Goal: Transaction & Acquisition: Purchase product/service

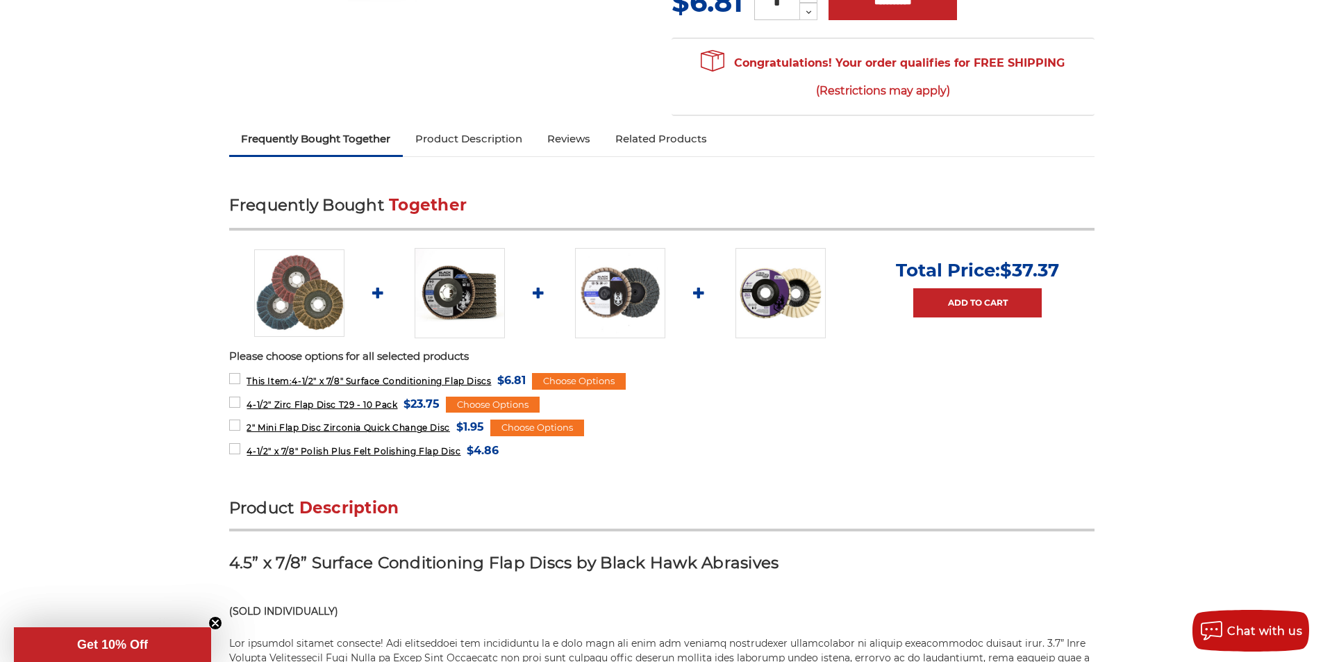
scroll to position [486, 0]
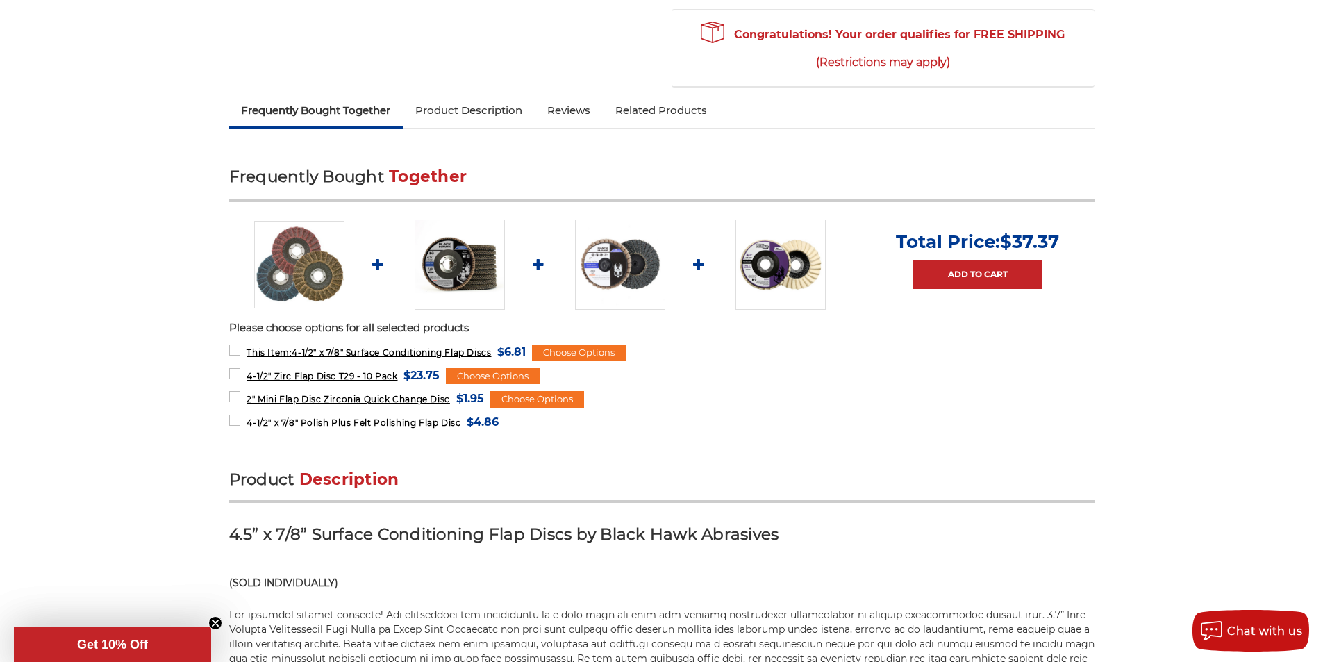
click at [442, 240] on img at bounding box center [459, 264] width 90 height 90
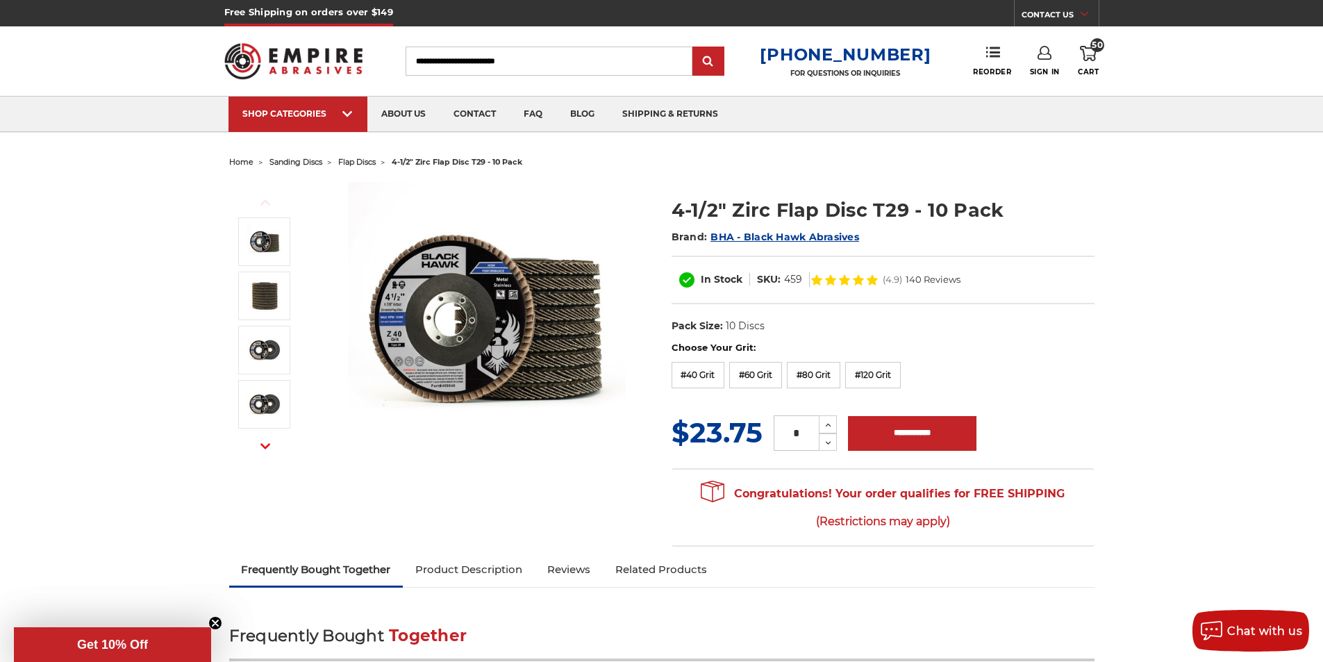
click at [571, 72] on input "Search" at bounding box center [548, 61] width 287 height 29
type input "***"
click at [694, 48] on input "submit" at bounding box center [708, 62] width 28 height 28
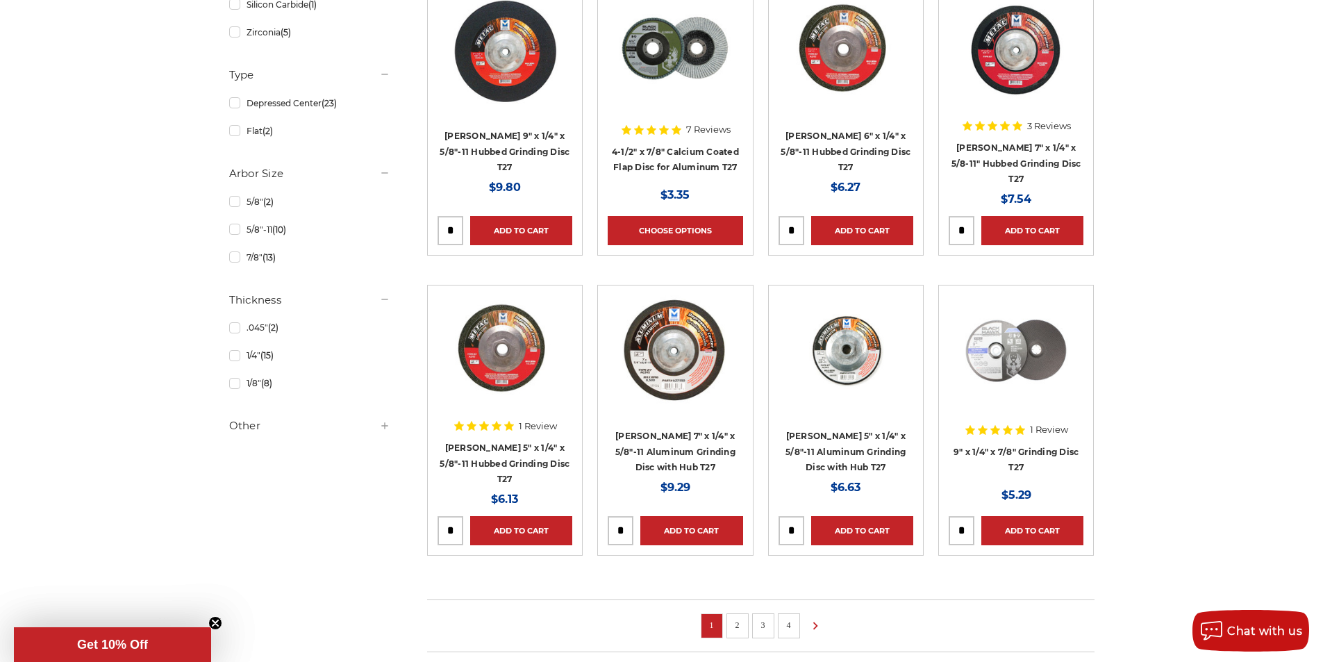
scroll to position [694, 0]
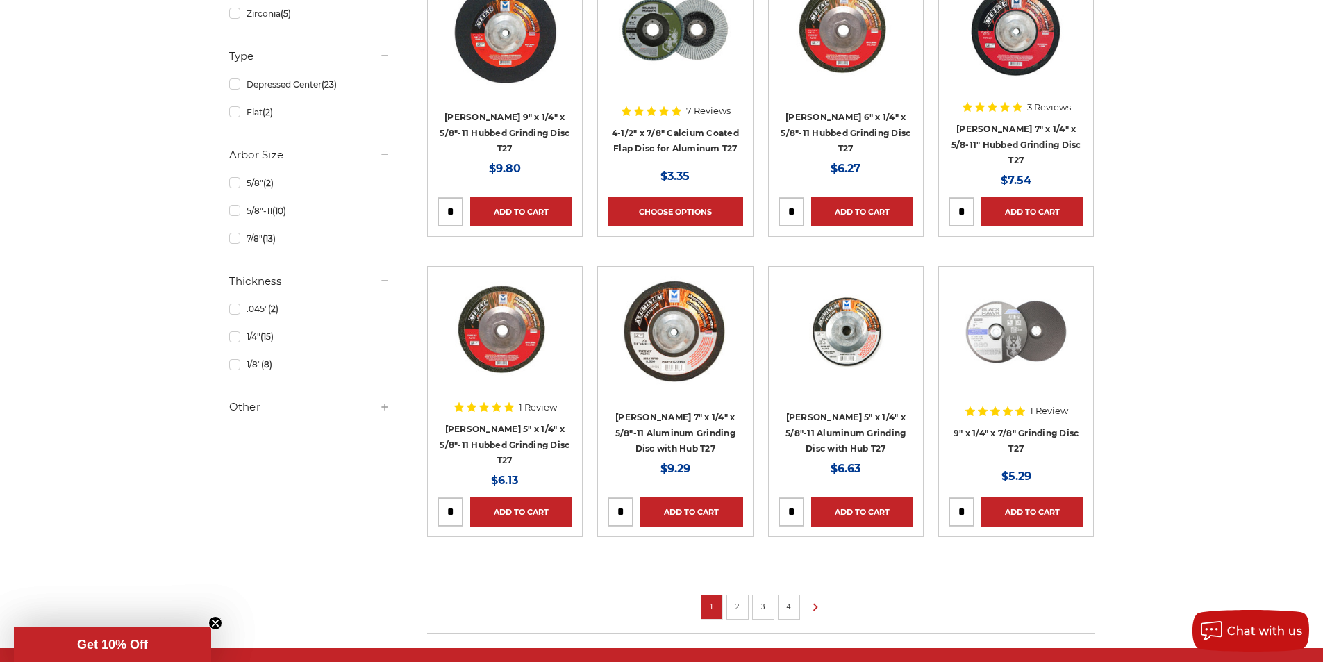
click at [240, 401] on h5 "Other" at bounding box center [309, 407] width 161 height 17
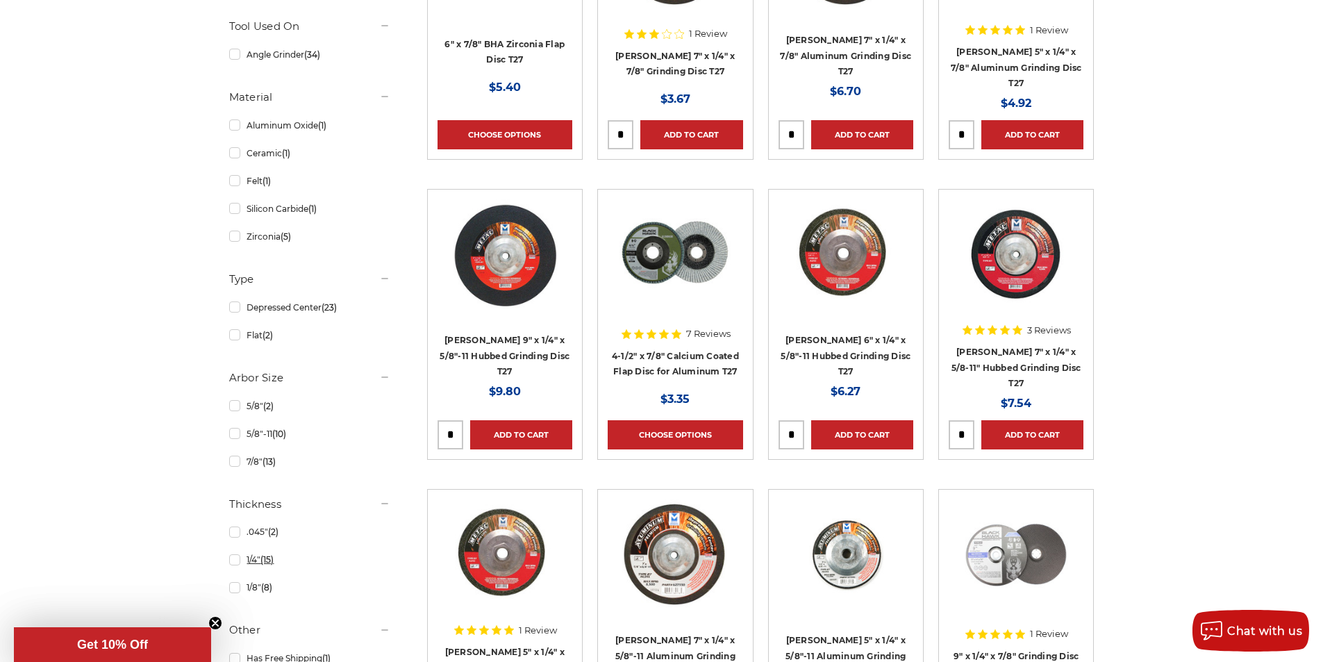
scroll to position [417, 0]
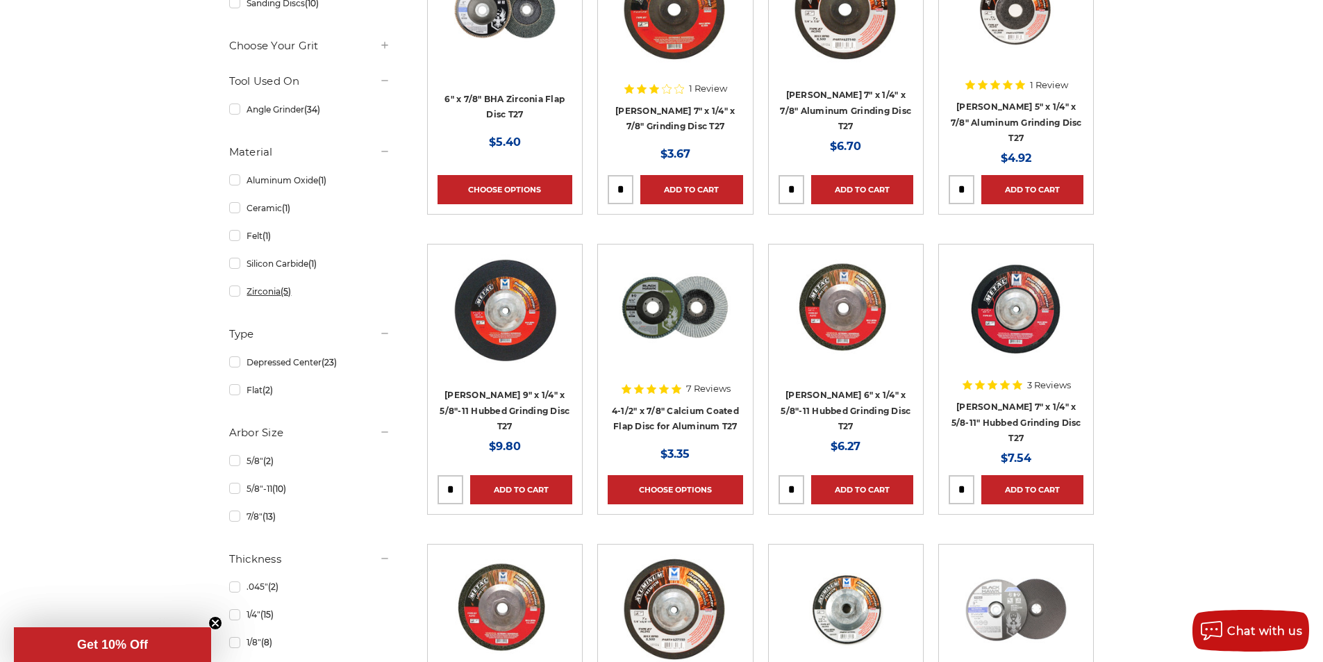
click at [254, 298] on link "Zirconia (5)" at bounding box center [309, 291] width 161 height 24
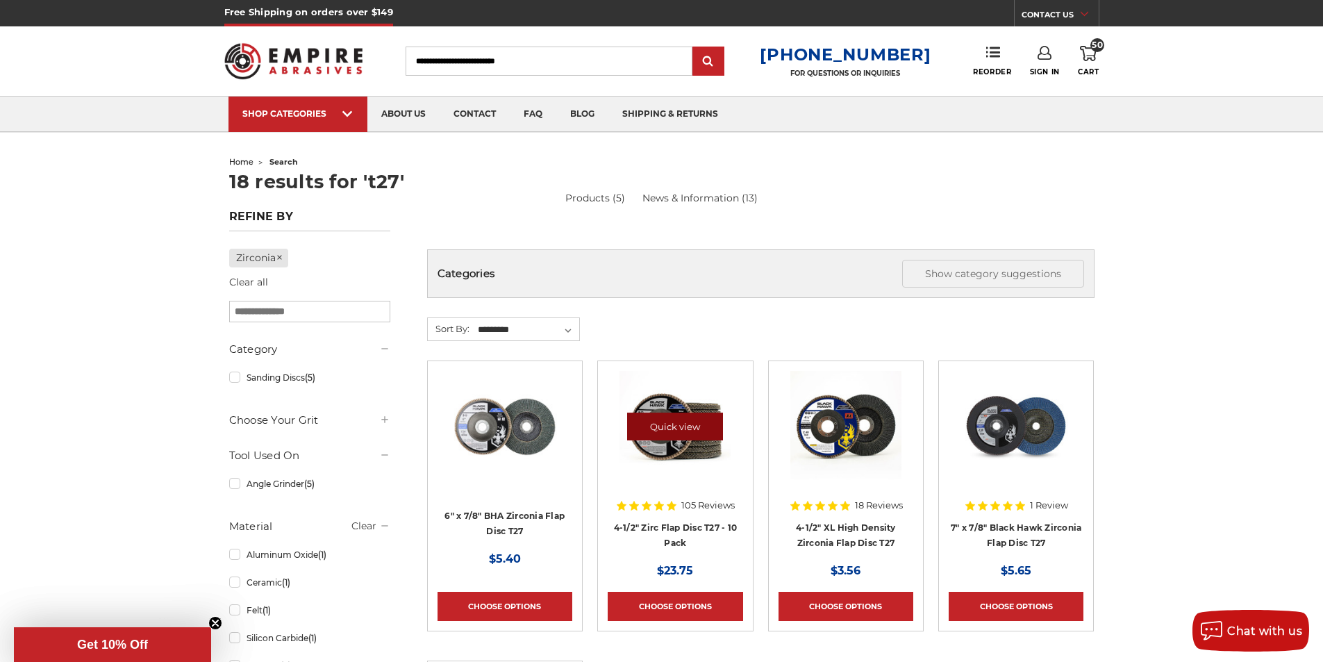
click at [685, 422] on link "Quick view" at bounding box center [675, 426] width 96 height 28
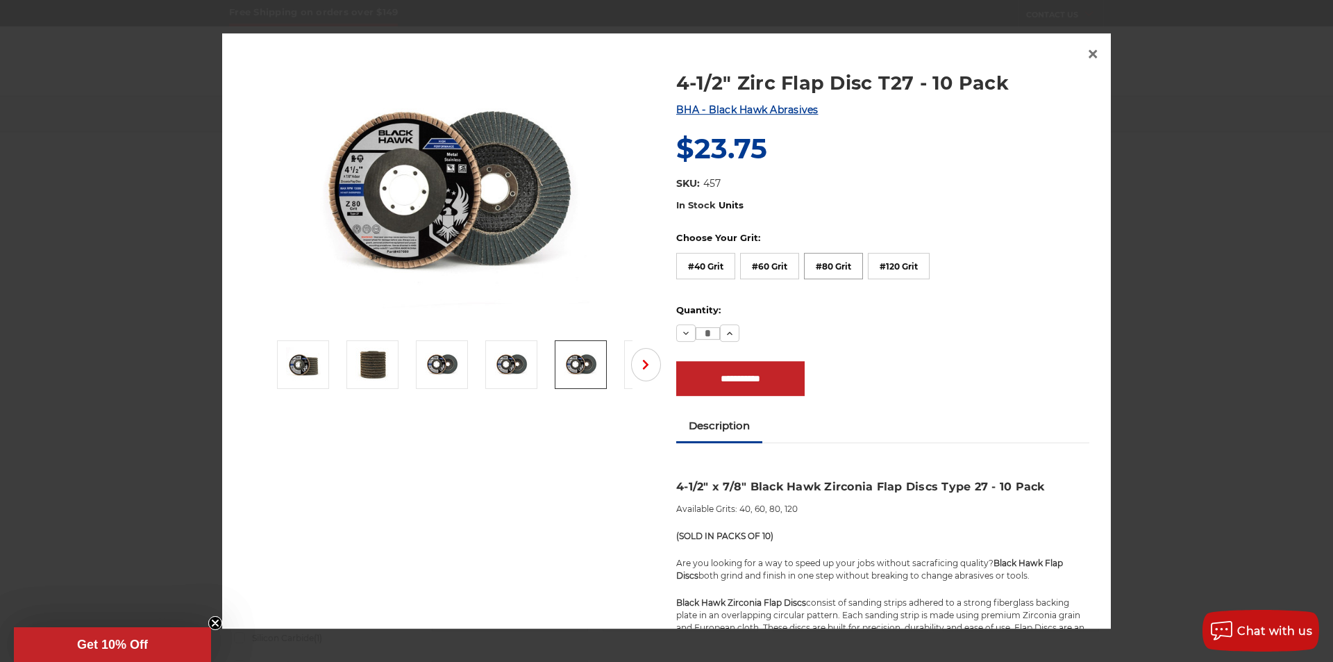
click at [826, 270] on label "#80 Grit" at bounding box center [833, 266] width 59 height 26
click at [1089, 54] on span "×" at bounding box center [1093, 53] width 12 height 27
